Goal: Check status: Check status

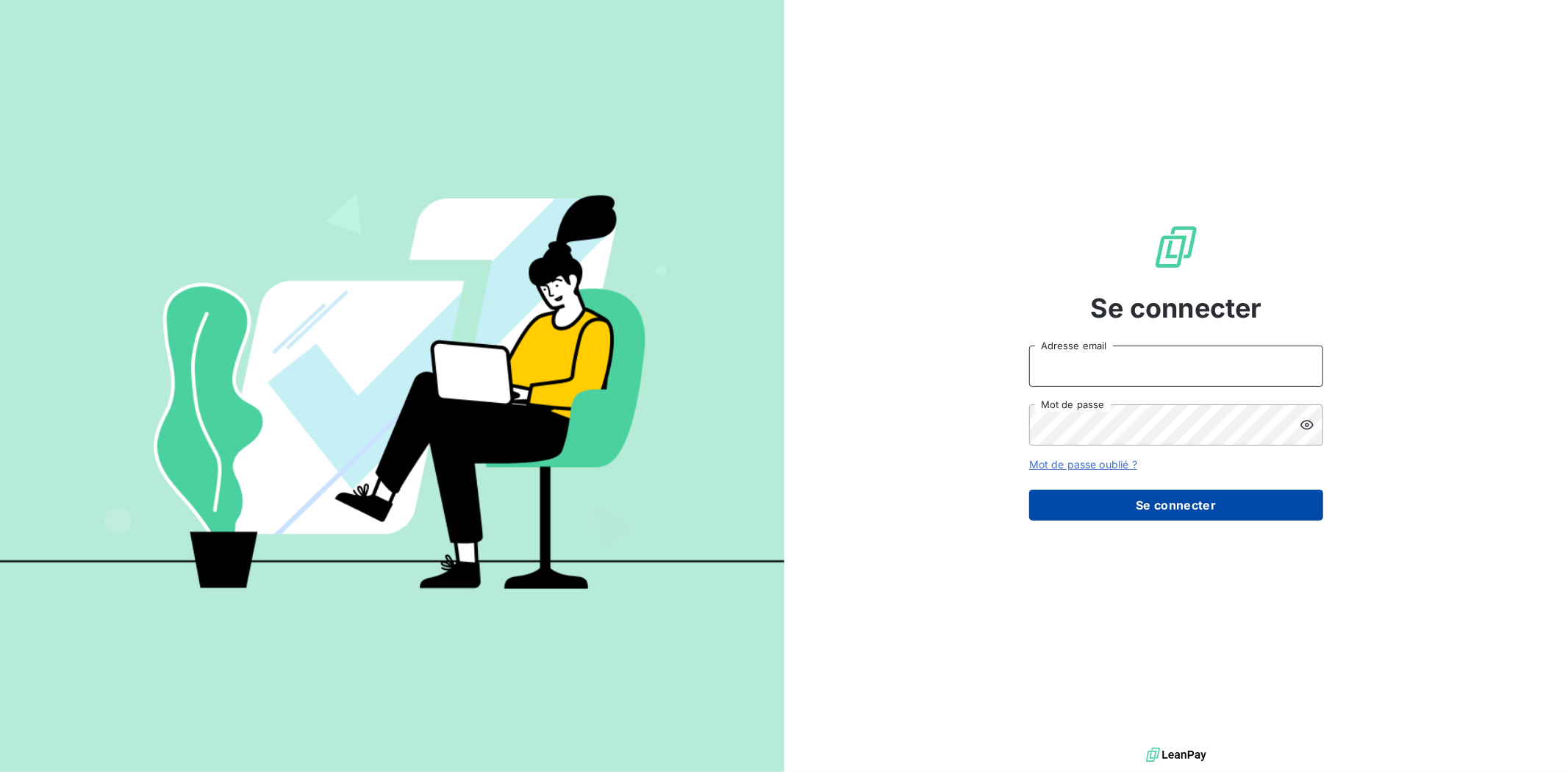
type input "[EMAIL_ADDRESS][DOMAIN_NAME]"
click at [1132, 506] on button "Se connecter" at bounding box center [1176, 505] width 294 height 31
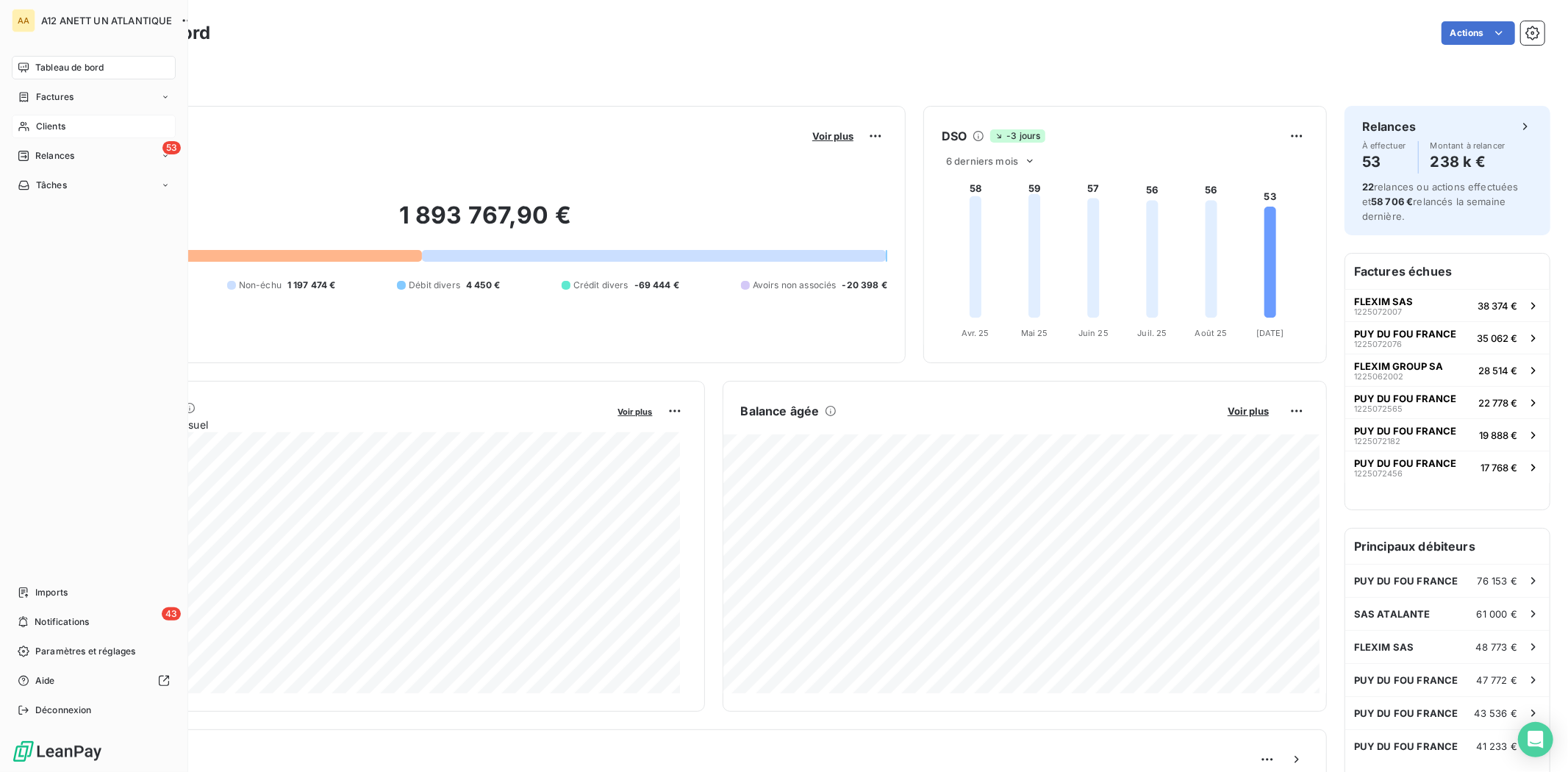
drag, startPoint x: 43, startPoint y: 126, endPoint x: 54, endPoint y: 127, distance: 11.0
click at [42, 126] on span "Clients" at bounding box center [50, 126] width 30 height 13
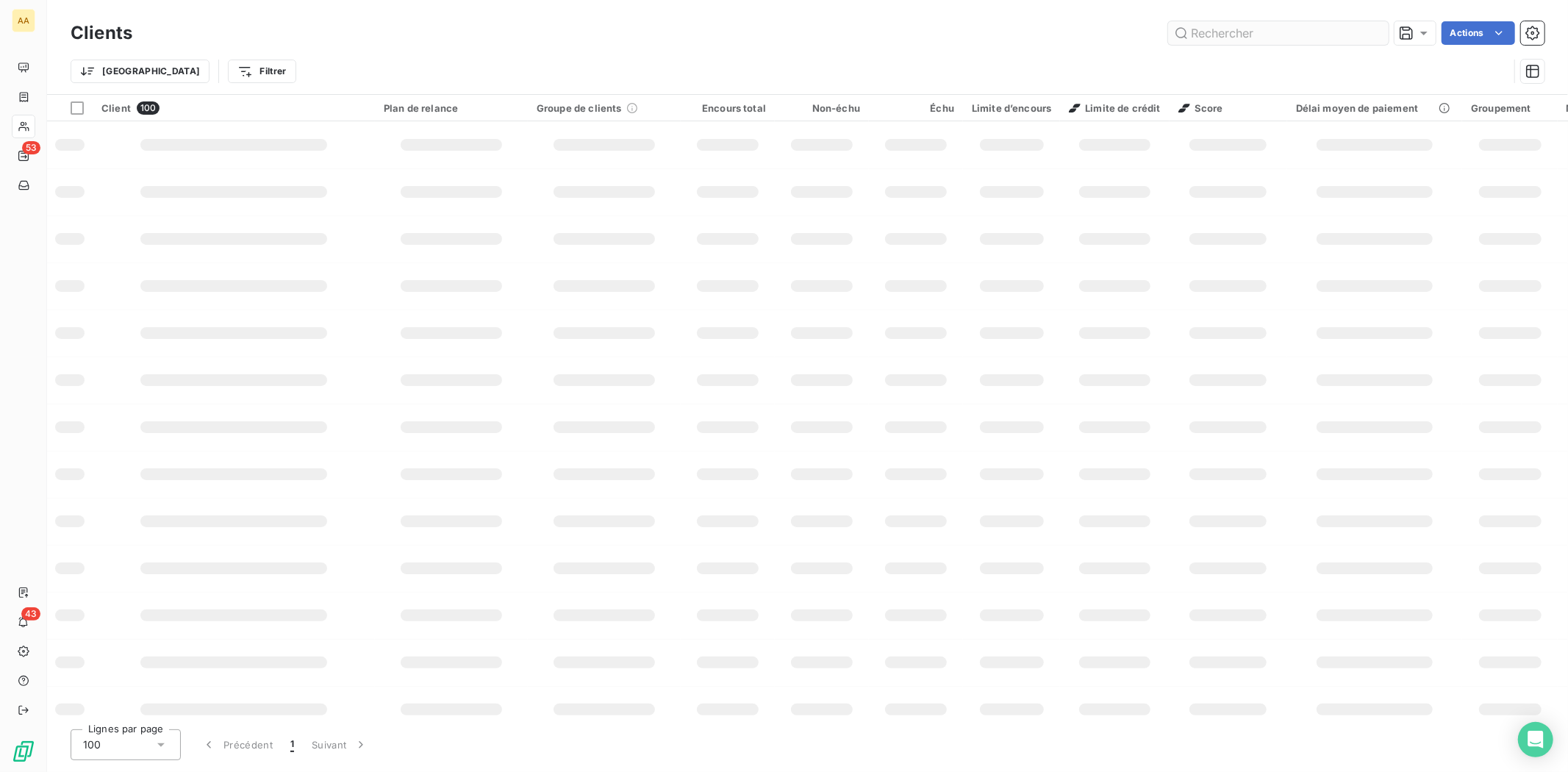
click at [1233, 36] on input "text" at bounding box center [1278, 34] width 221 height 24
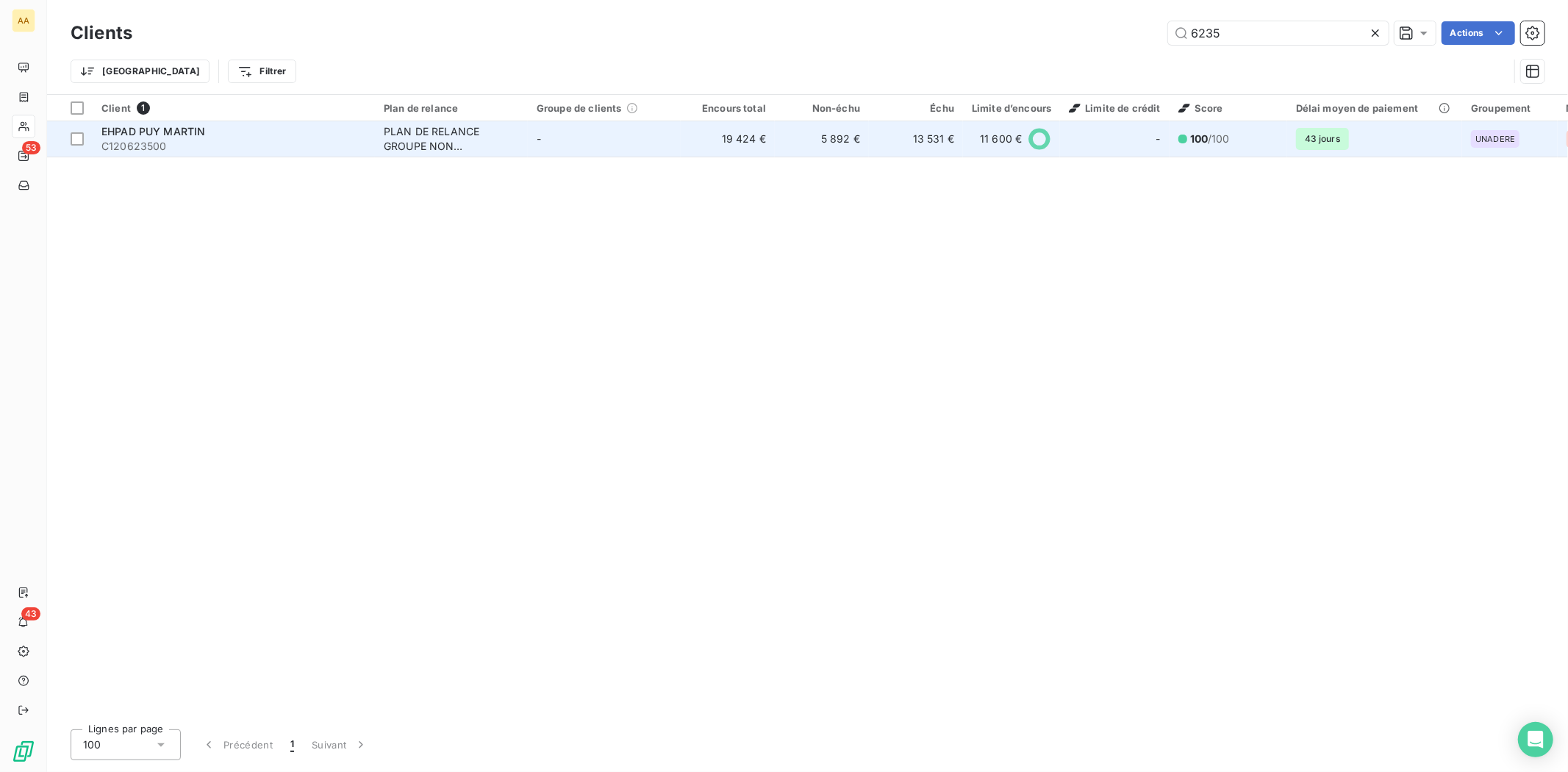
type input "6235"
click at [150, 144] on span "C120623500" at bounding box center [233, 145] width 264 height 15
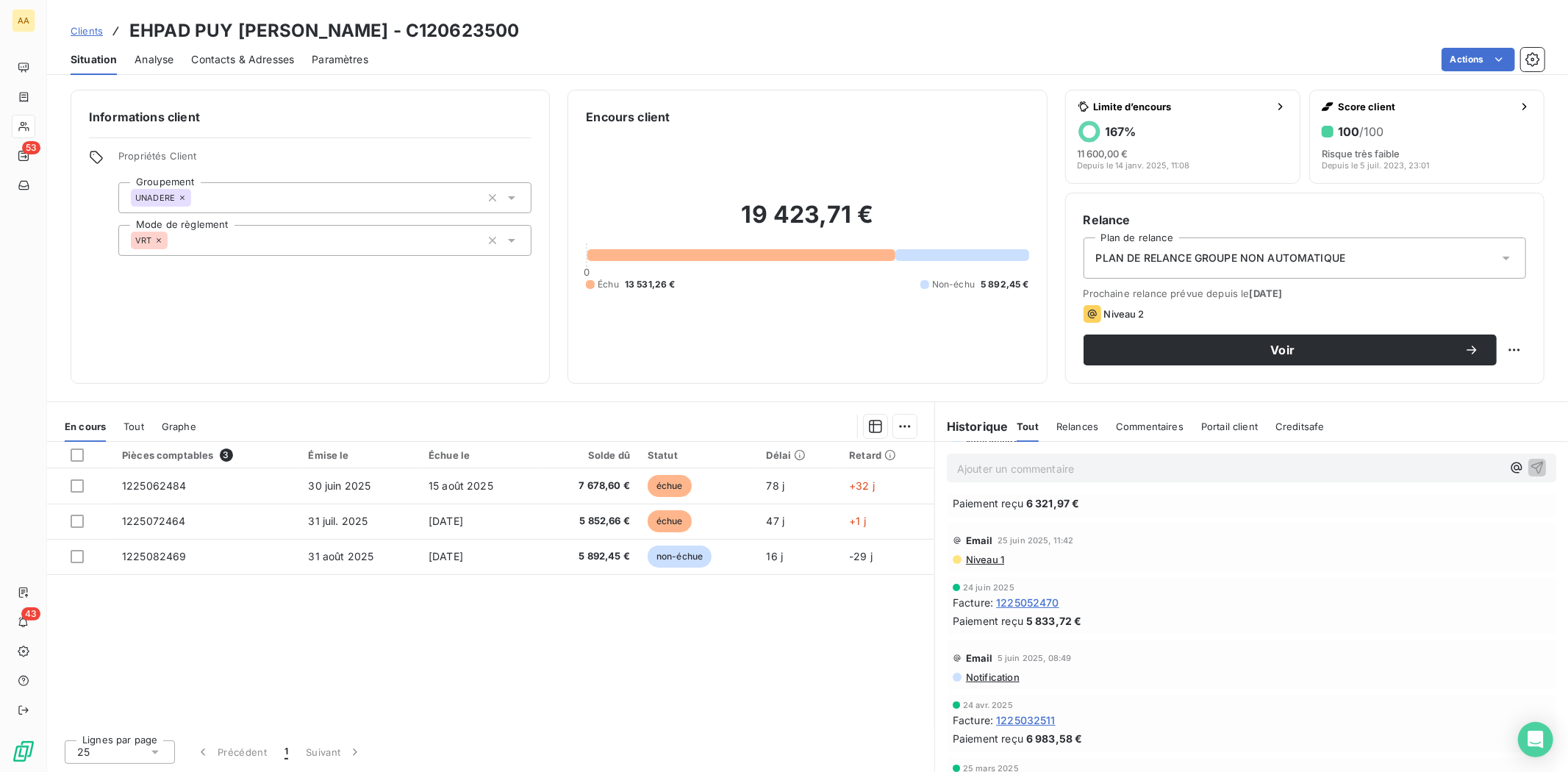
scroll to position [163, 0]
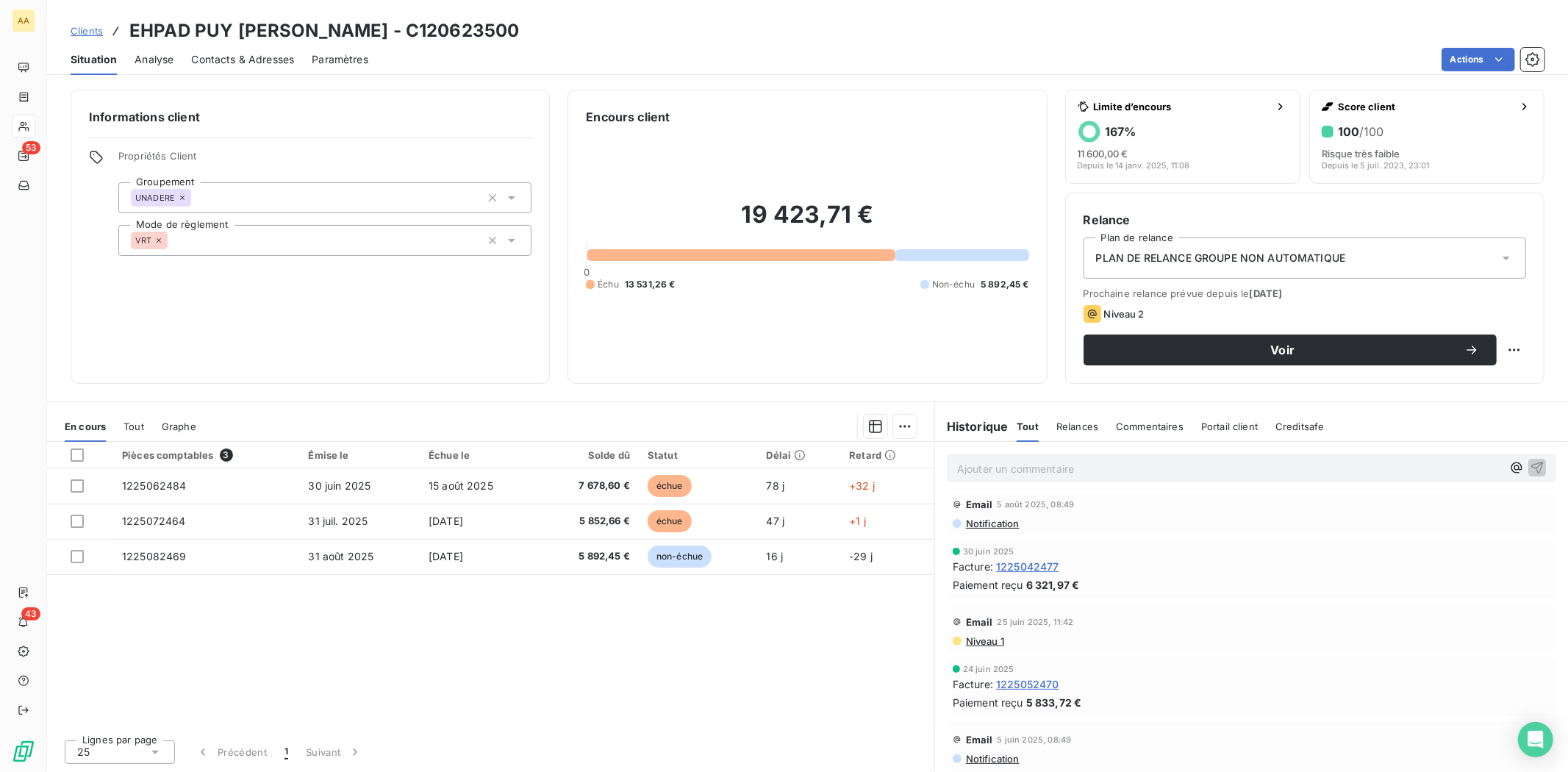
click at [1020, 567] on span "1225042477" at bounding box center [1028, 566] width 63 height 16
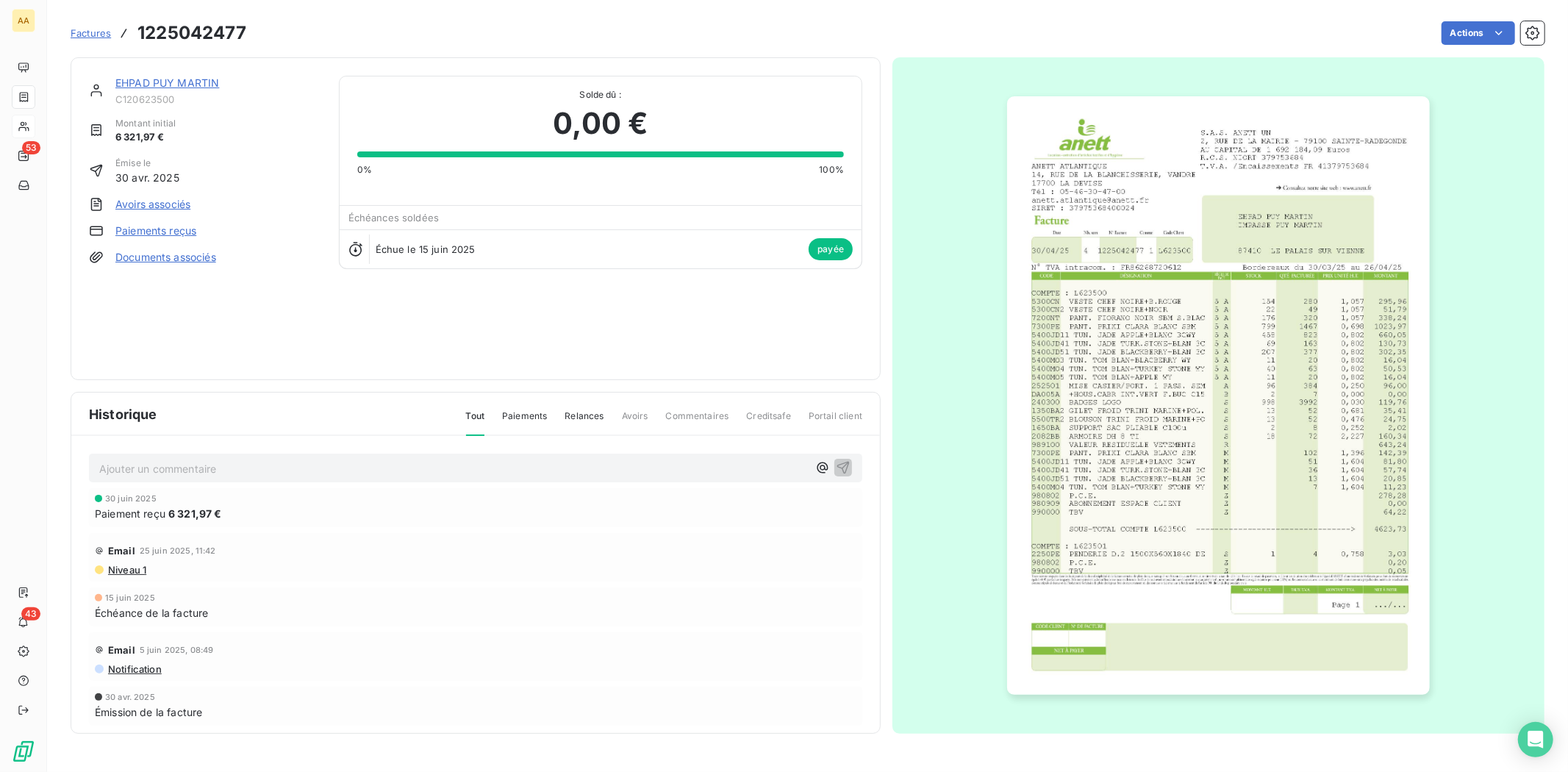
click at [142, 231] on link "Paiements reçus" at bounding box center [156, 231] width 81 height 15
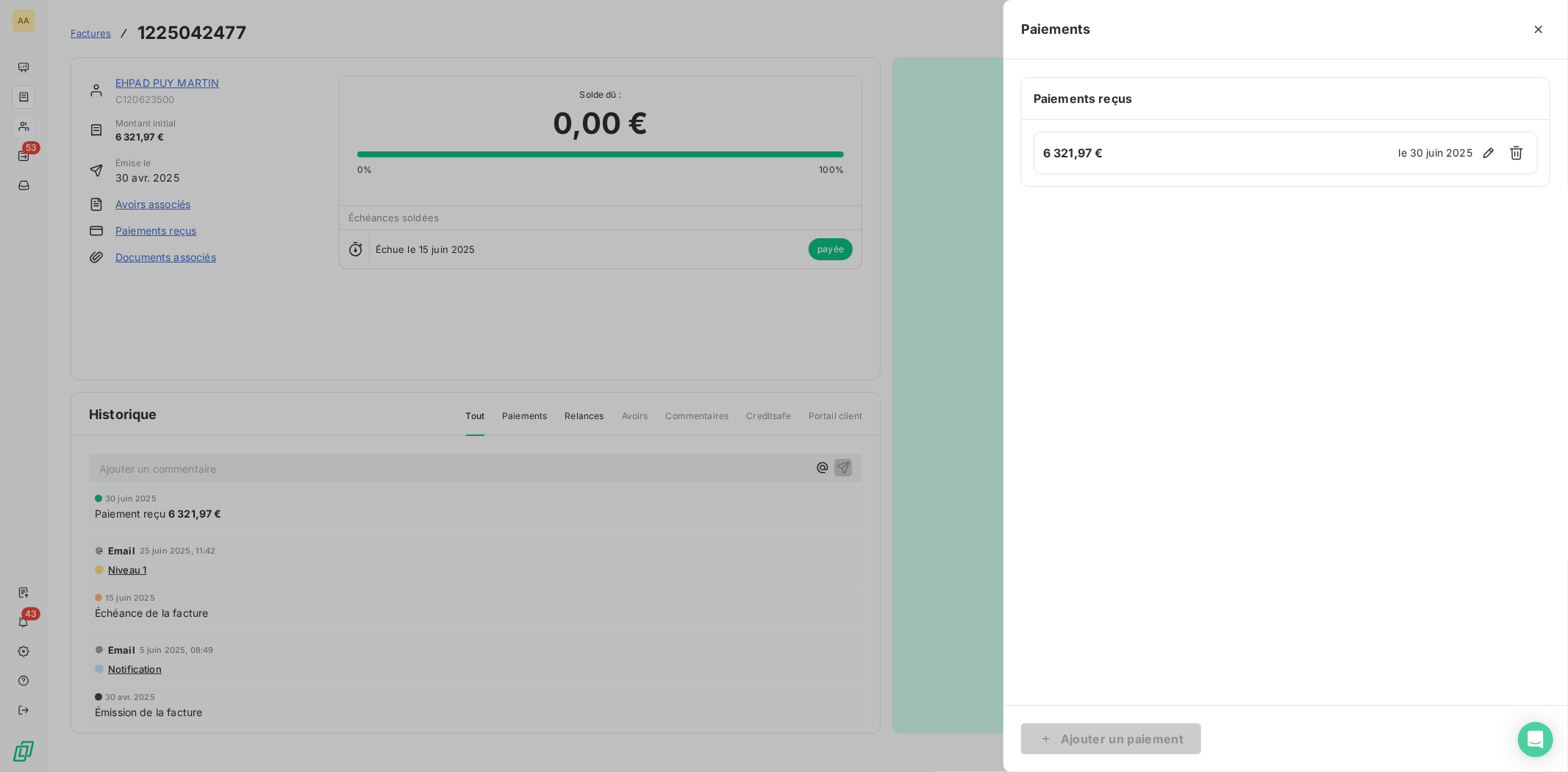
click at [142, 231] on div at bounding box center [784, 386] width 1568 height 772
